Goal: Register for event/course

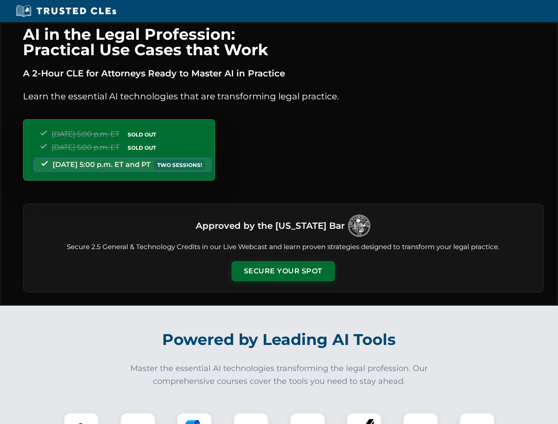
click at [283, 271] on button "Secure Your Spot" at bounding box center [283, 271] width 103 height 20
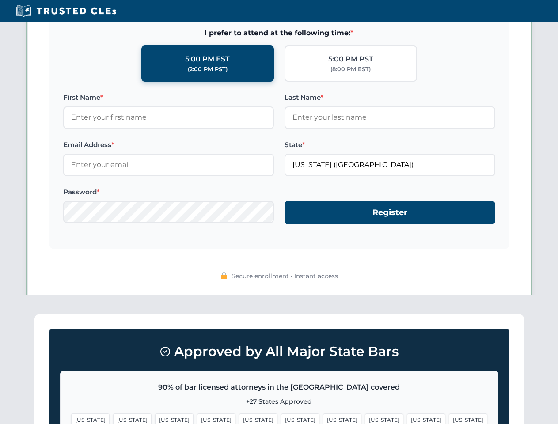
click at [407, 418] on span "[US_STATE]" at bounding box center [426, 420] width 38 height 13
